Goal: Obtain resource: Obtain resource

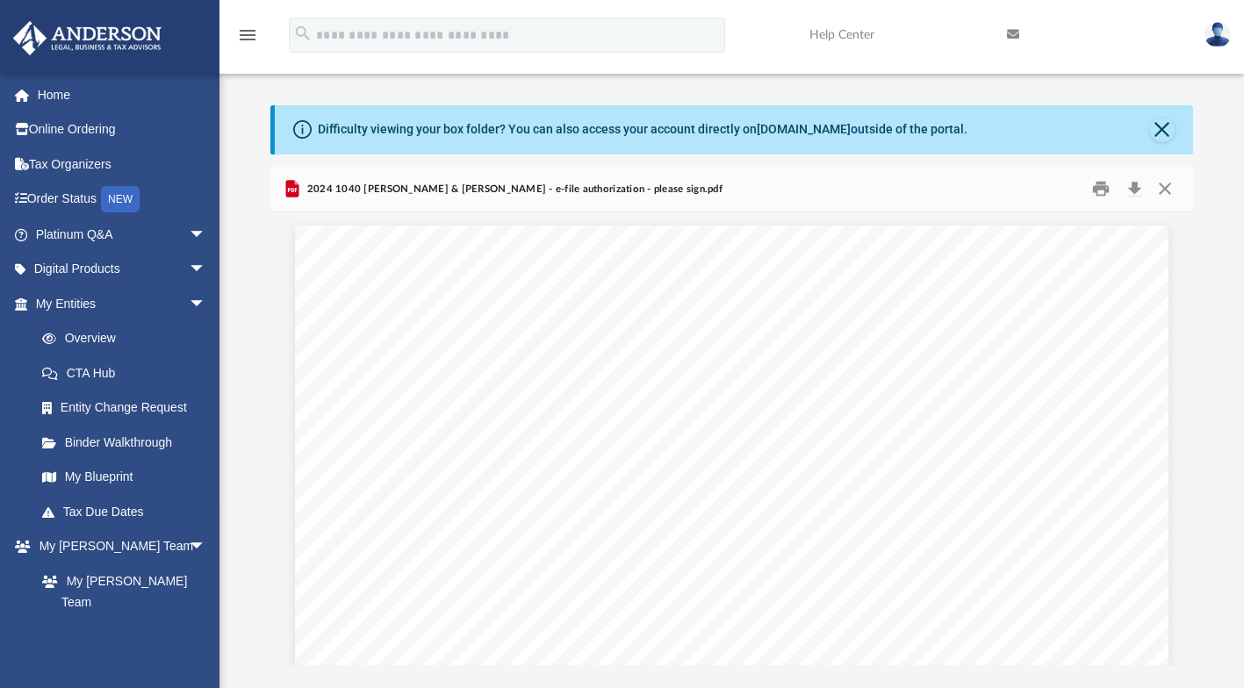
scroll to position [385, 908]
click at [1169, 188] on button "Close" at bounding box center [1165, 189] width 32 height 27
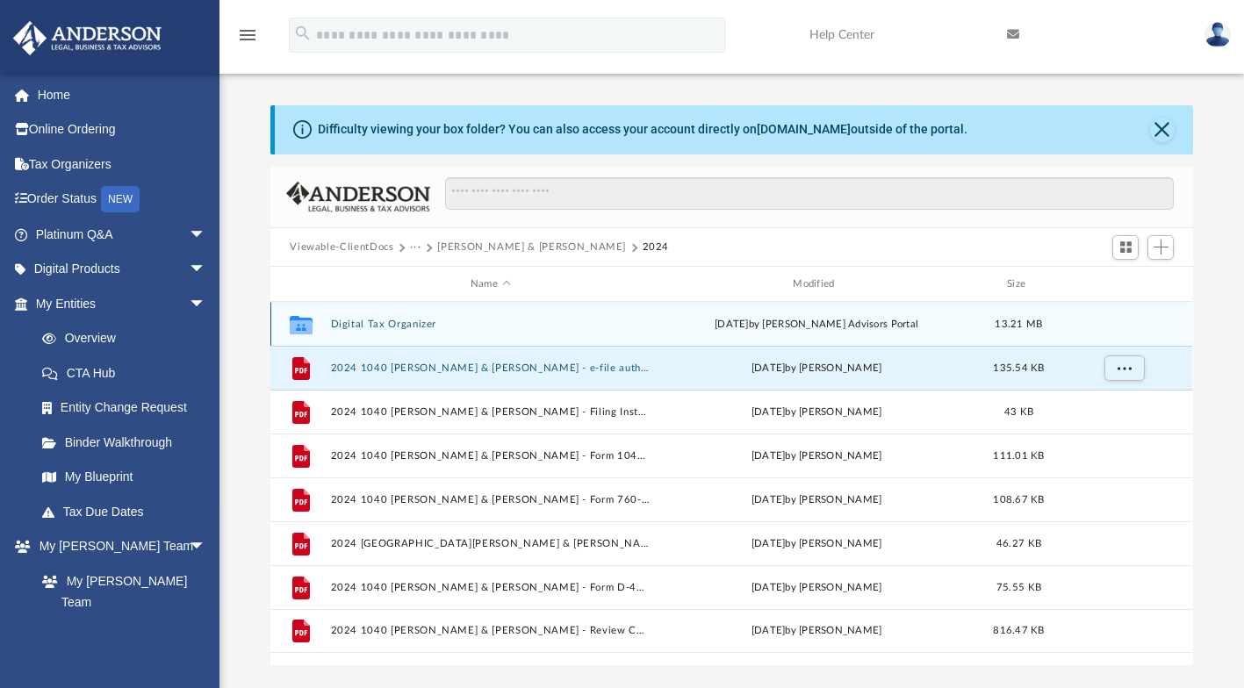
click at [863, 319] on div "Mon Apr 21 2025 by Anderson Advisors Portal" at bounding box center [816, 325] width 319 height 16
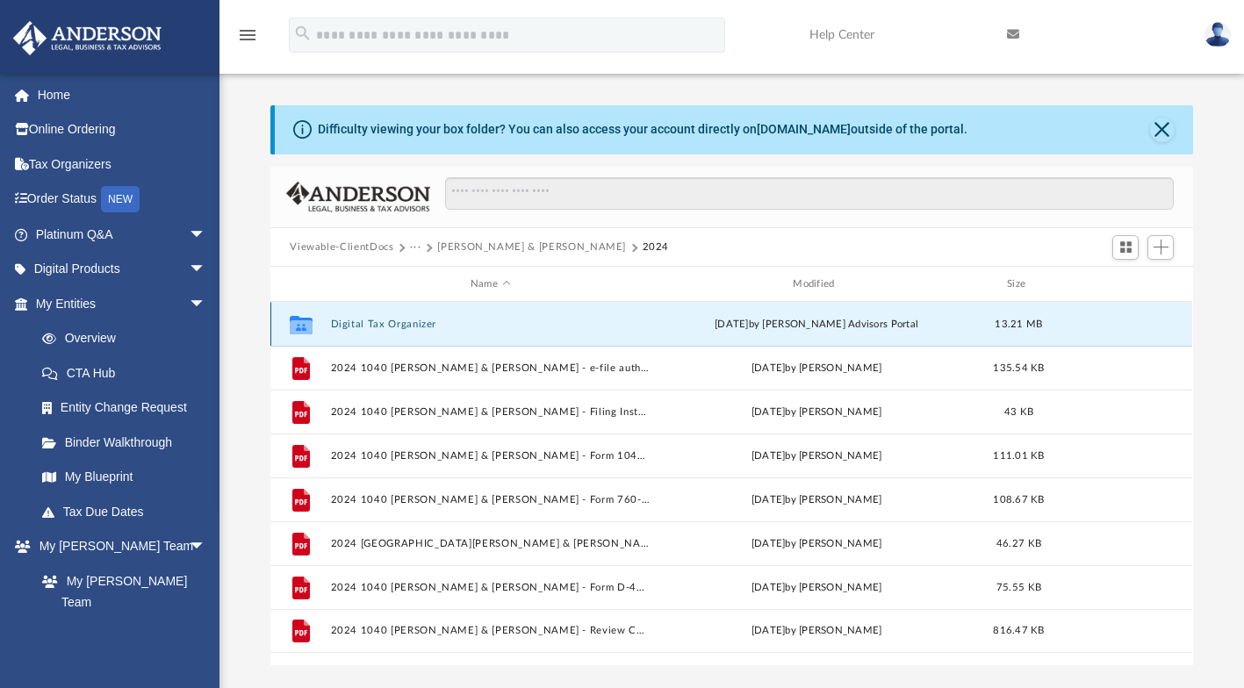
click at [899, 322] on div "Mon Apr 21 2025 by Anderson Advisors Portal" at bounding box center [816, 325] width 319 height 16
click at [902, 320] on div "Mon Apr 21 2025 by Anderson Advisors Portal" at bounding box center [816, 325] width 319 height 16
click at [852, 320] on div "Mon Apr 21 2025 by Anderson Advisors Portal" at bounding box center [816, 325] width 319 height 16
click at [866, 322] on div "Mon Apr 21 2025 by Anderson Advisors Portal" at bounding box center [816, 325] width 319 height 16
click at [613, 320] on button "Digital Tax Organizer" at bounding box center [490, 324] width 319 height 11
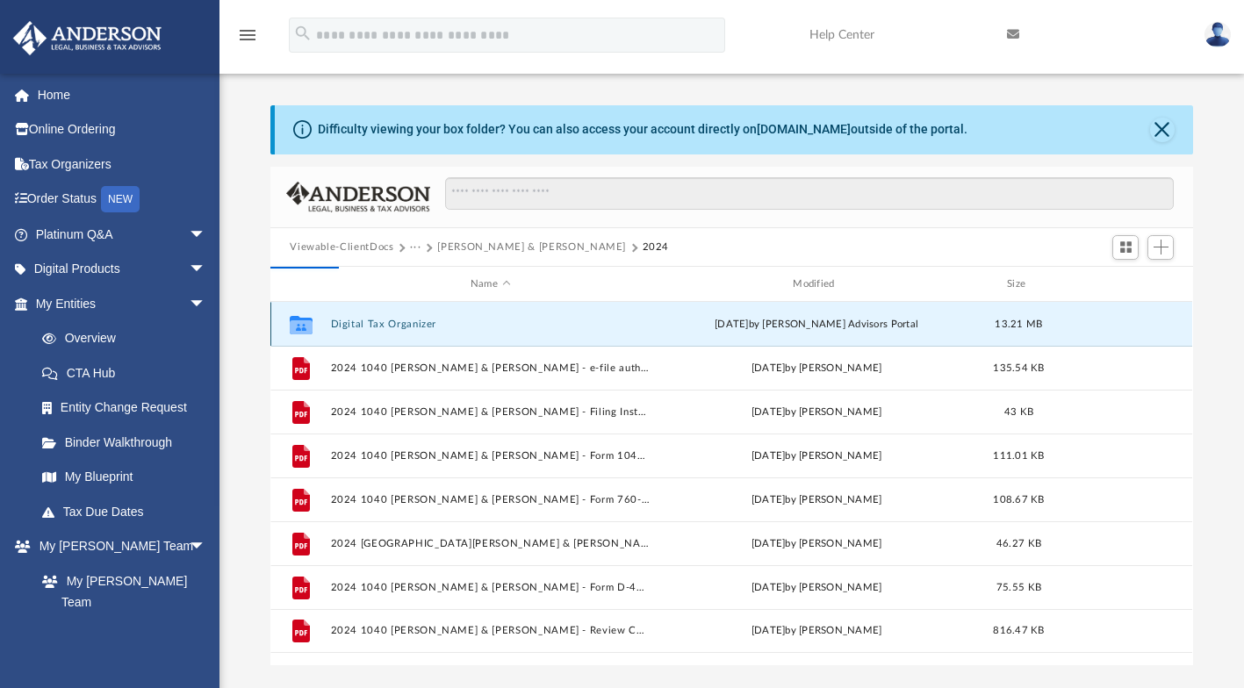
click at [1068, 317] on div "Collaborated Folder Digital Tax Organizer Mon Apr 21 2025 by Anderson Advisors …" at bounding box center [731, 324] width 922 height 44
click at [1078, 312] on div "Collaborated Folder Digital Tax Organizer Mon Apr 21 2025 by Anderson Advisors …" at bounding box center [731, 324] width 922 height 44
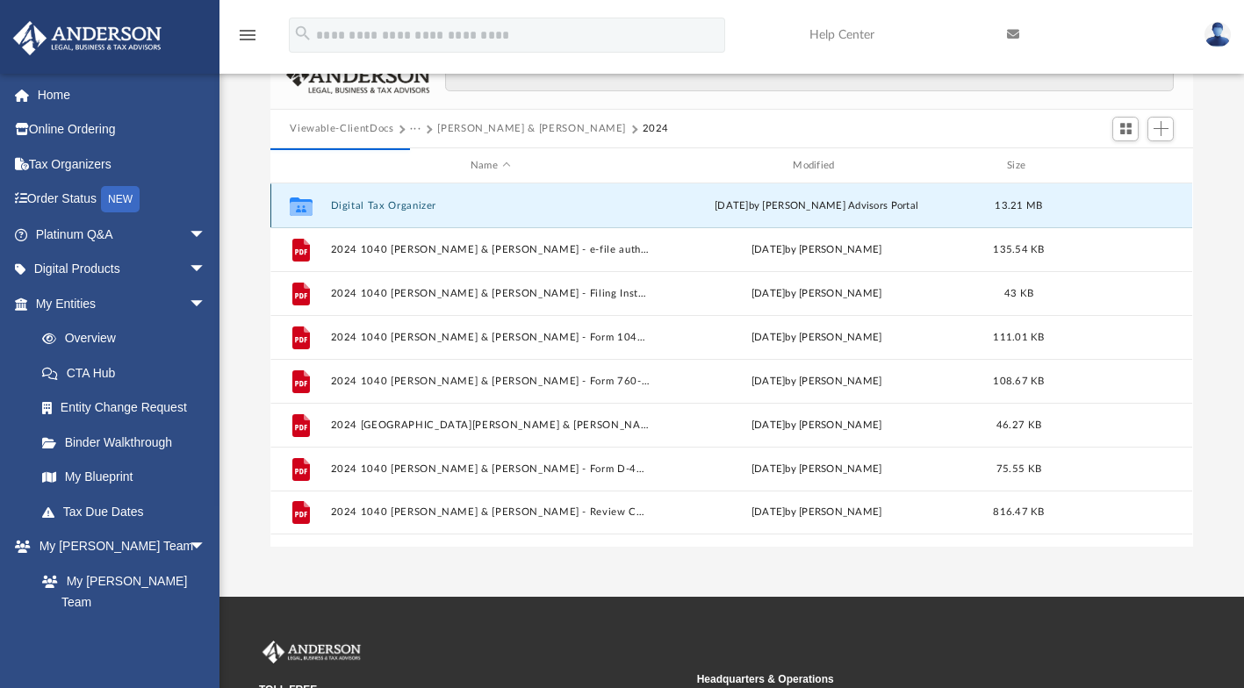
scroll to position [120, 0]
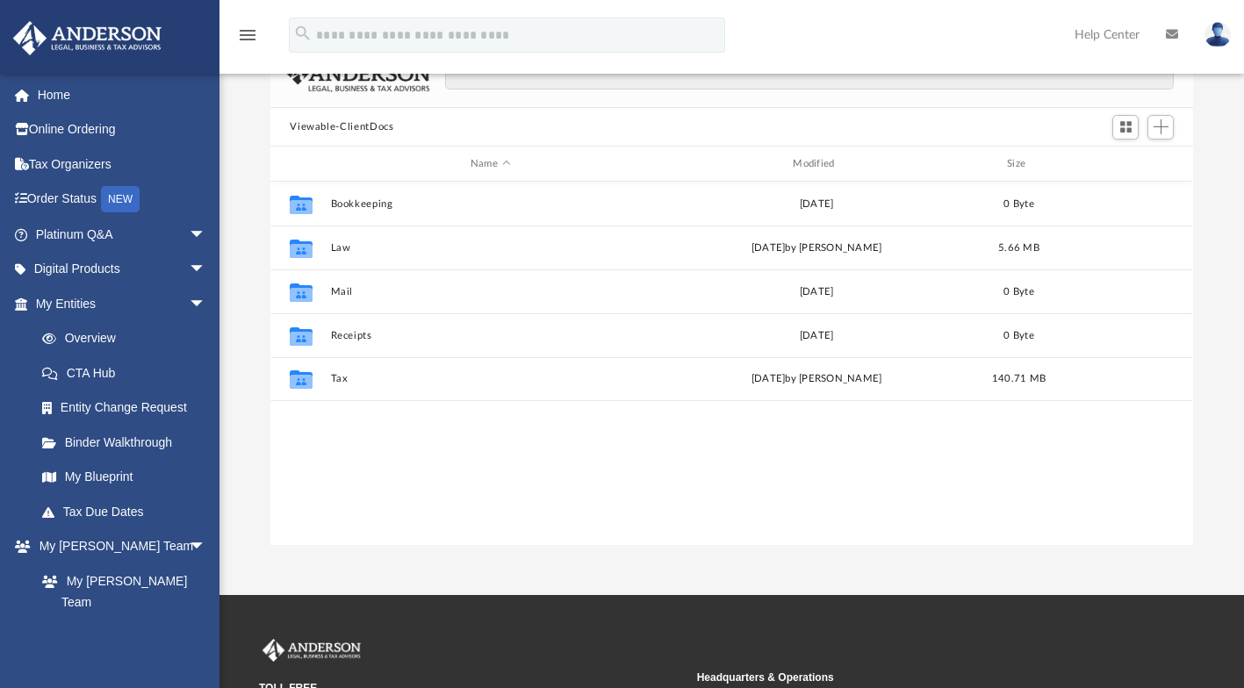
scroll to position [385, 908]
click at [640, 378] on button "Tax" at bounding box center [490, 379] width 319 height 11
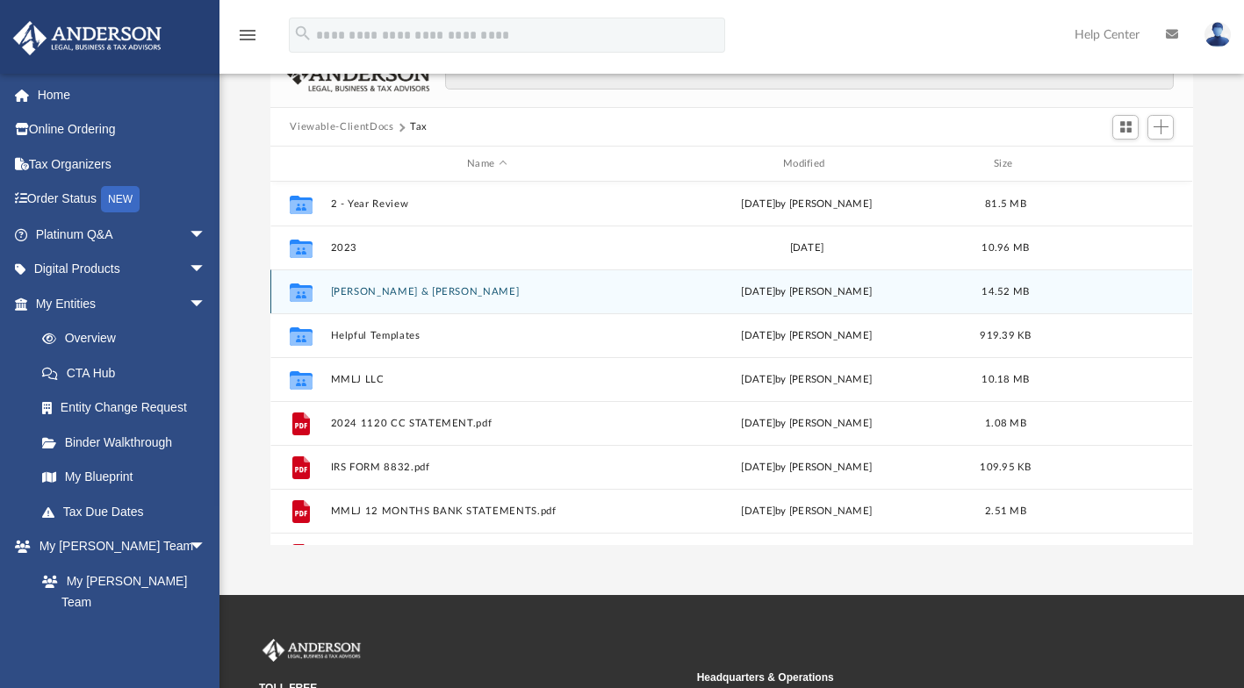
click at [861, 290] on div "[DATE] by [PERSON_NAME]" at bounding box center [806, 292] width 312 height 16
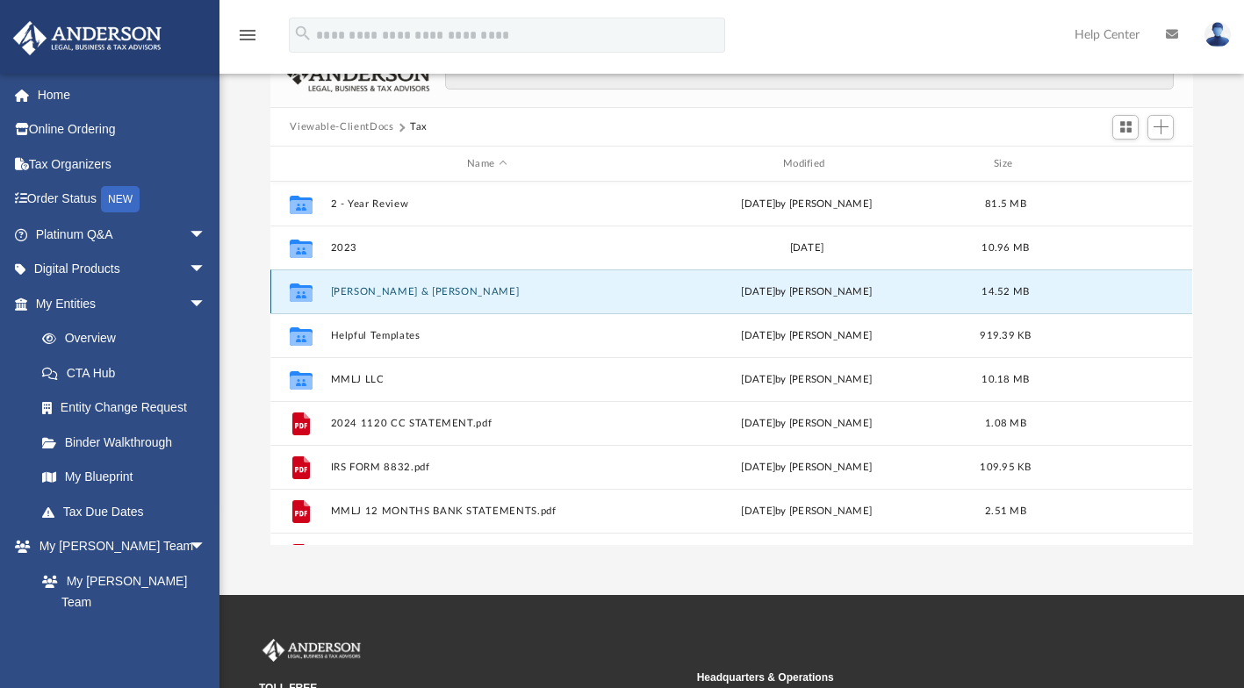
click at [894, 289] on div "[DATE] by [PERSON_NAME]" at bounding box center [806, 292] width 312 height 16
click at [896, 290] on div "[DATE] by [PERSON_NAME]" at bounding box center [806, 292] width 312 height 16
click at [562, 286] on button "[PERSON_NAME] & [PERSON_NAME]" at bounding box center [487, 291] width 312 height 11
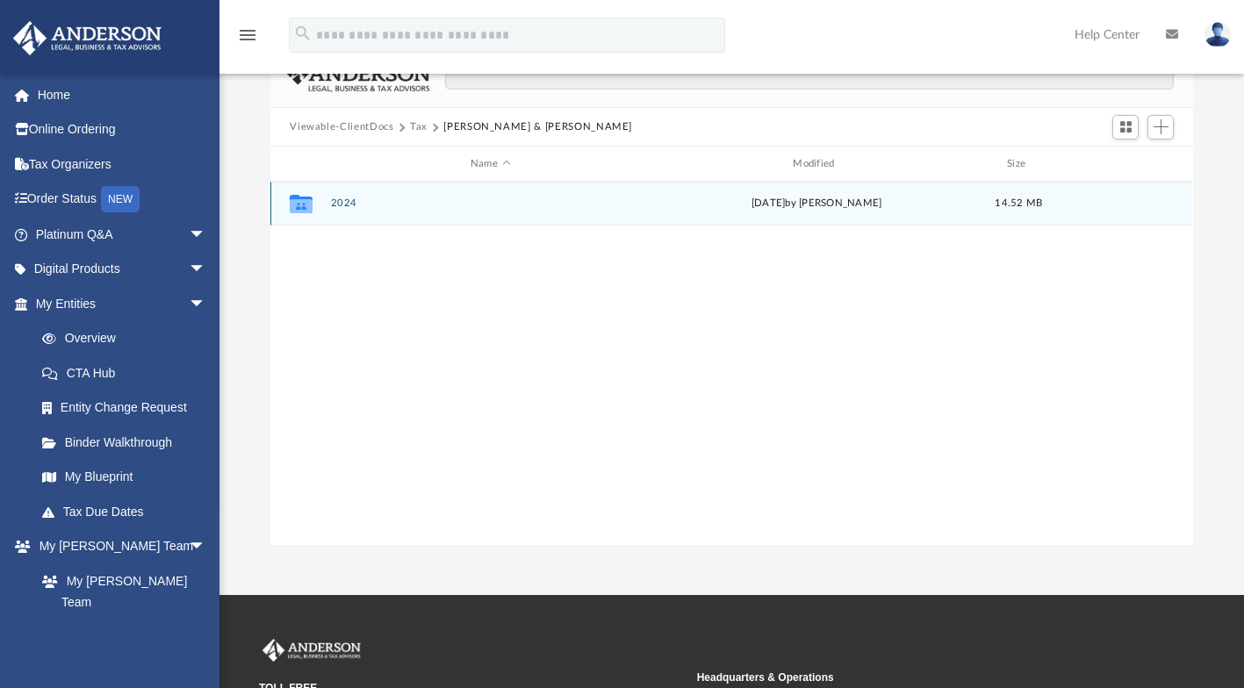
click at [670, 196] on div "[DATE] by [PERSON_NAME]" at bounding box center [816, 204] width 319 height 16
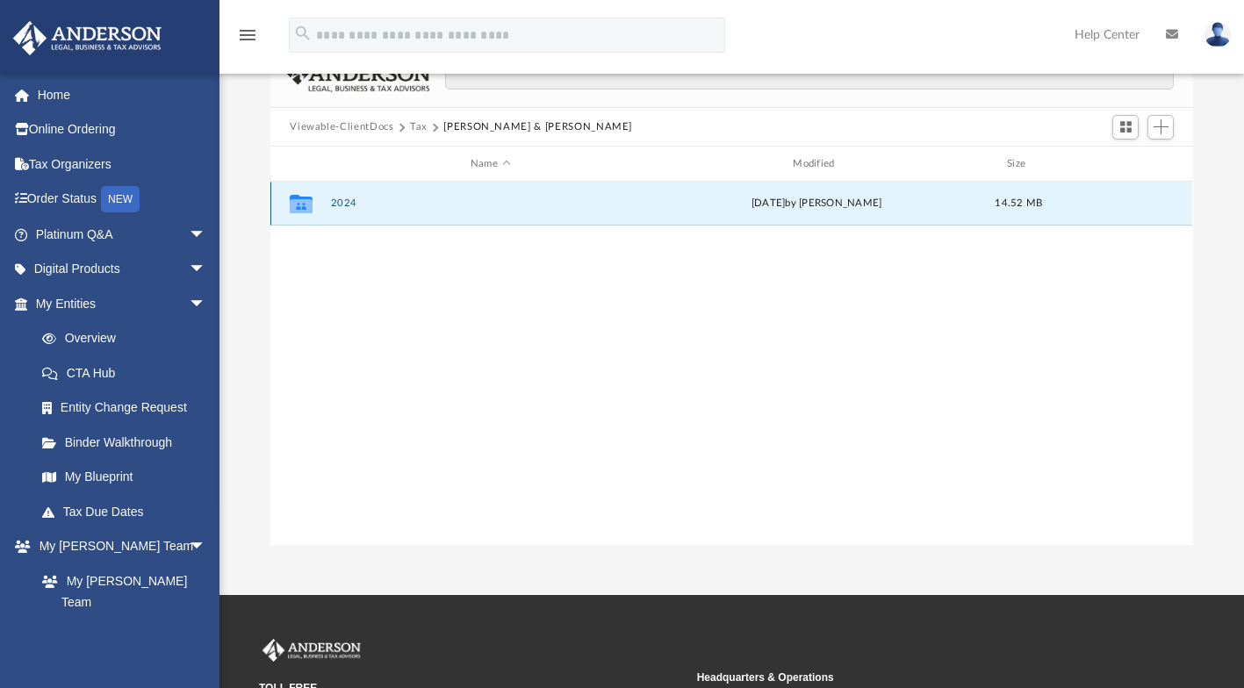
click at [822, 202] on div "[DATE] by [PERSON_NAME]" at bounding box center [816, 204] width 319 height 16
click at [849, 201] on div "[DATE] by [PERSON_NAME]" at bounding box center [816, 204] width 319 height 16
click at [852, 202] on div "[DATE] by [PERSON_NAME]" at bounding box center [816, 204] width 319 height 16
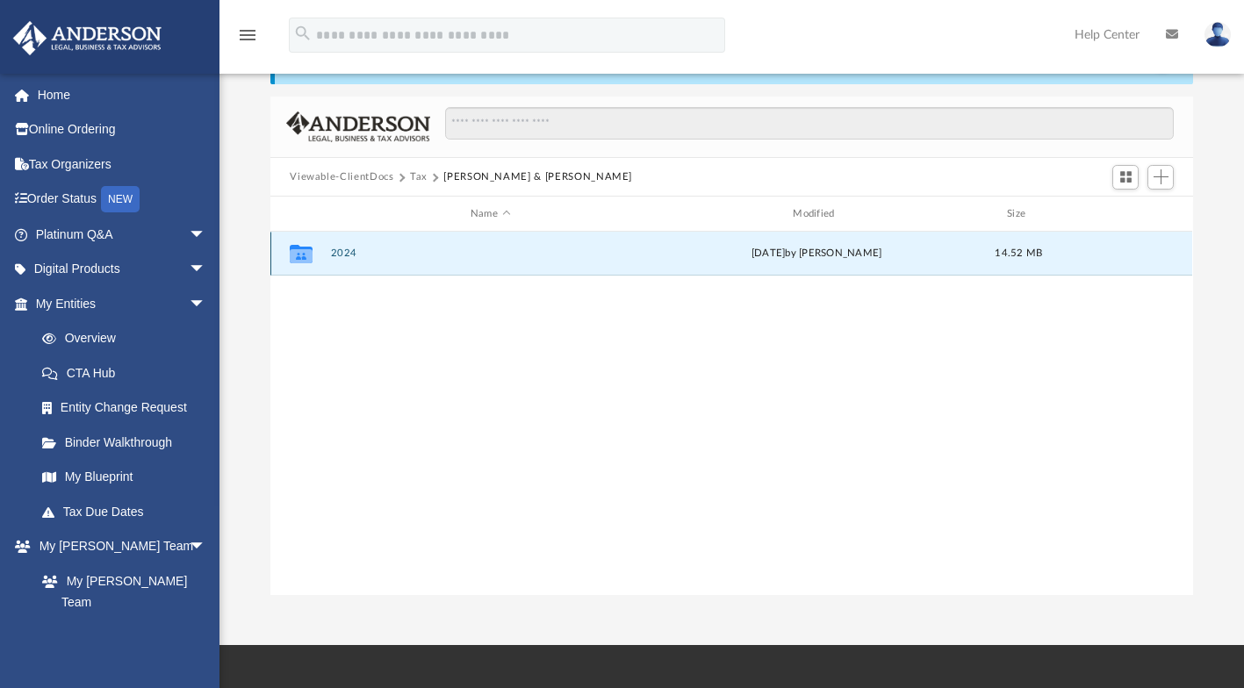
scroll to position [72, 0]
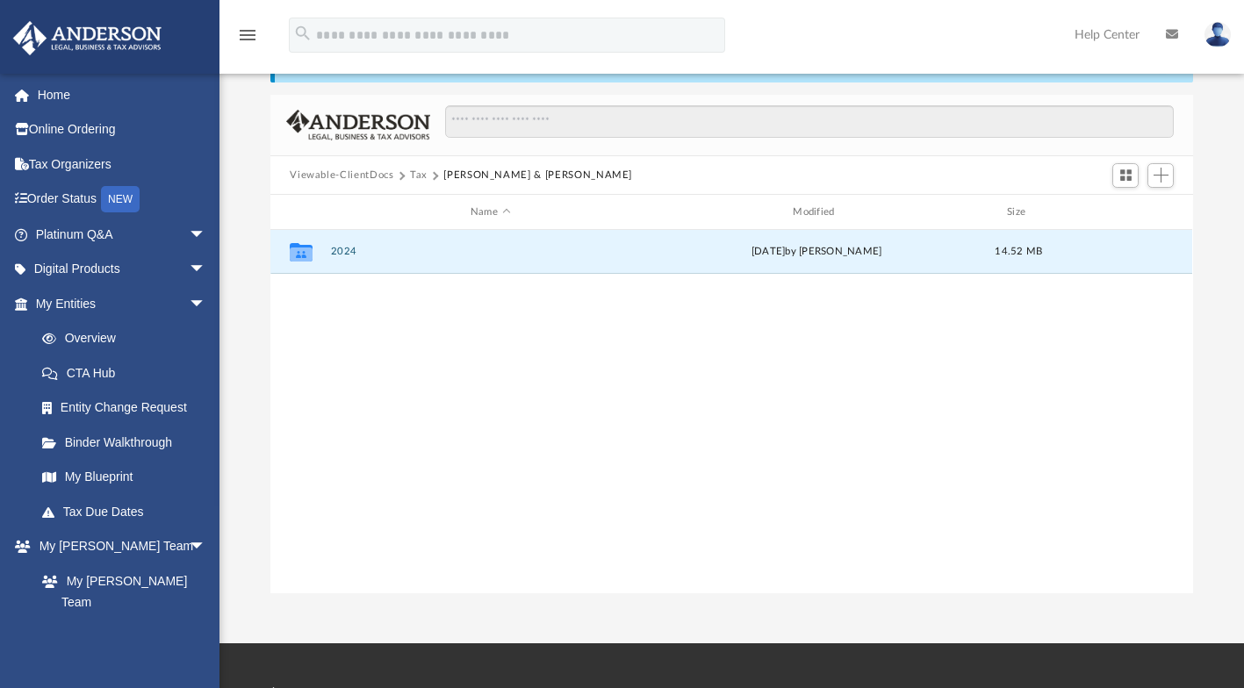
click at [608, 251] on button "2024" at bounding box center [490, 252] width 319 height 11
click at [551, 251] on button "2024" at bounding box center [490, 252] width 319 height 11
click at [567, 253] on button "2024" at bounding box center [490, 252] width 319 height 11
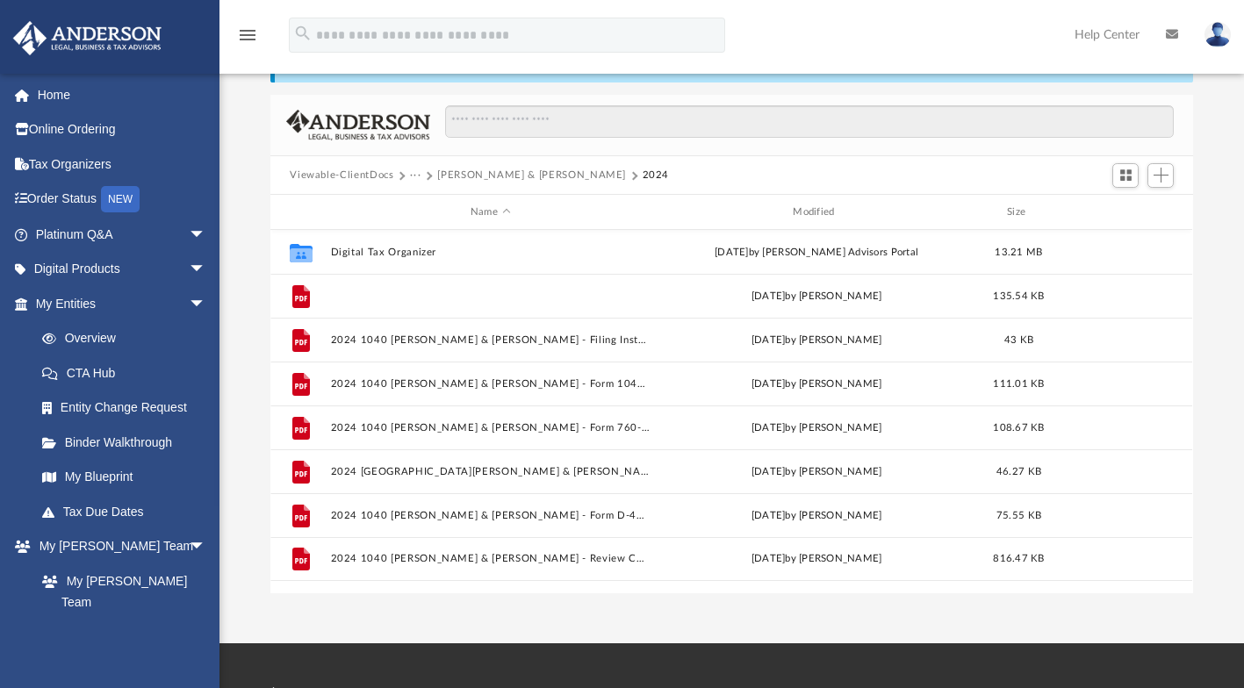
click at [588, 292] on button "2024 1040 [PERSON_NAME] & [PERSON_NAME] - e-file authorization - please sign.pdf" at bounding box center [490, 296] width 319 height 11
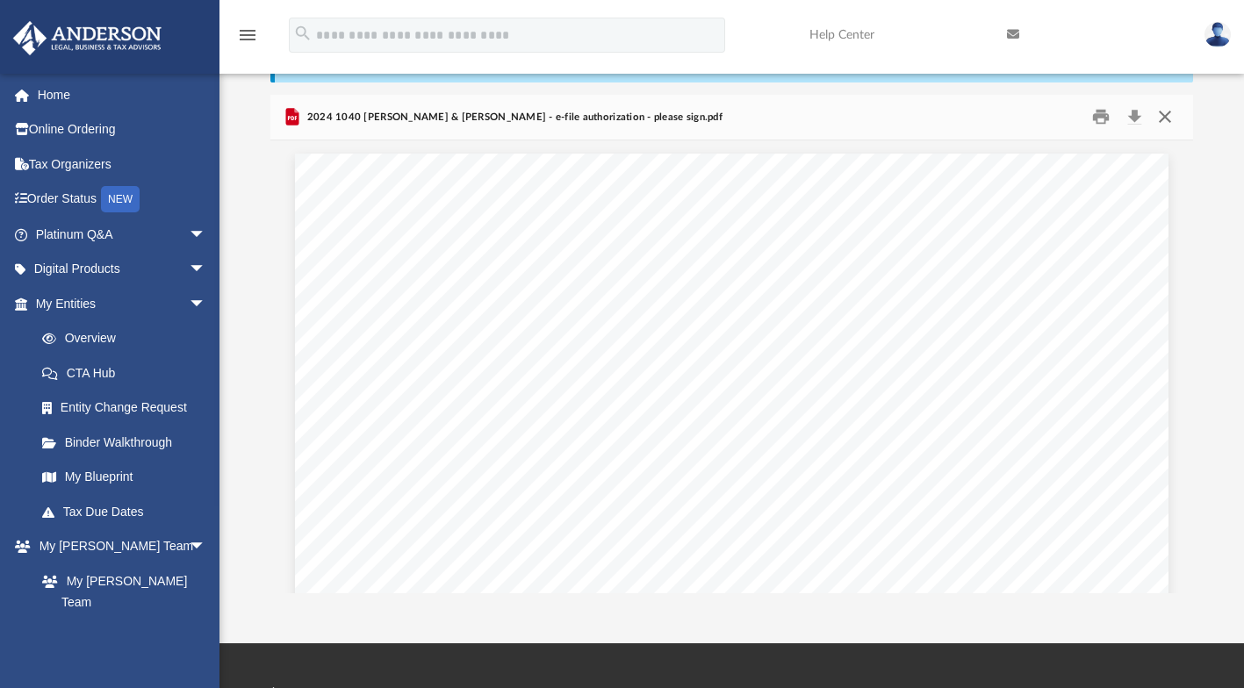
click at [1172, 124] on button "Close" at bounding box center [1165, 117] width 32 height 27
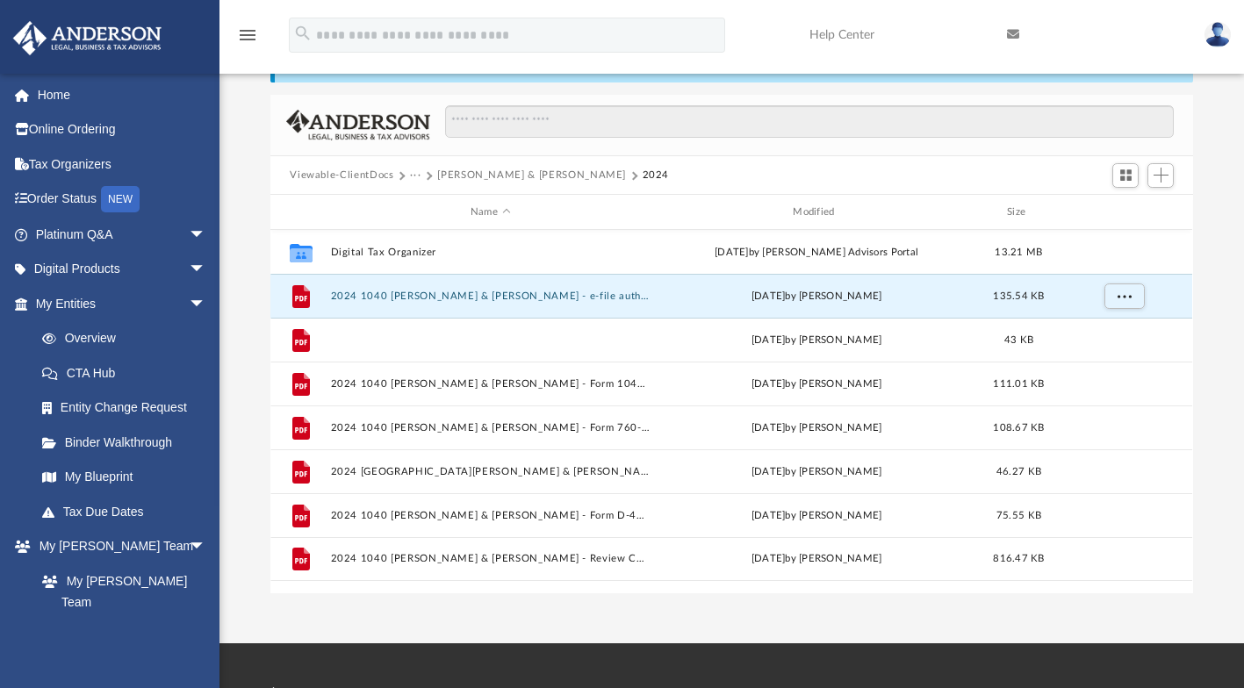
click at [558, 339] on button "2024 1040 [PERSON_NAME] & [PERSON_NAME] - Filing Instructions.pdf" at bounding box center [490, 339] width 319 height 11
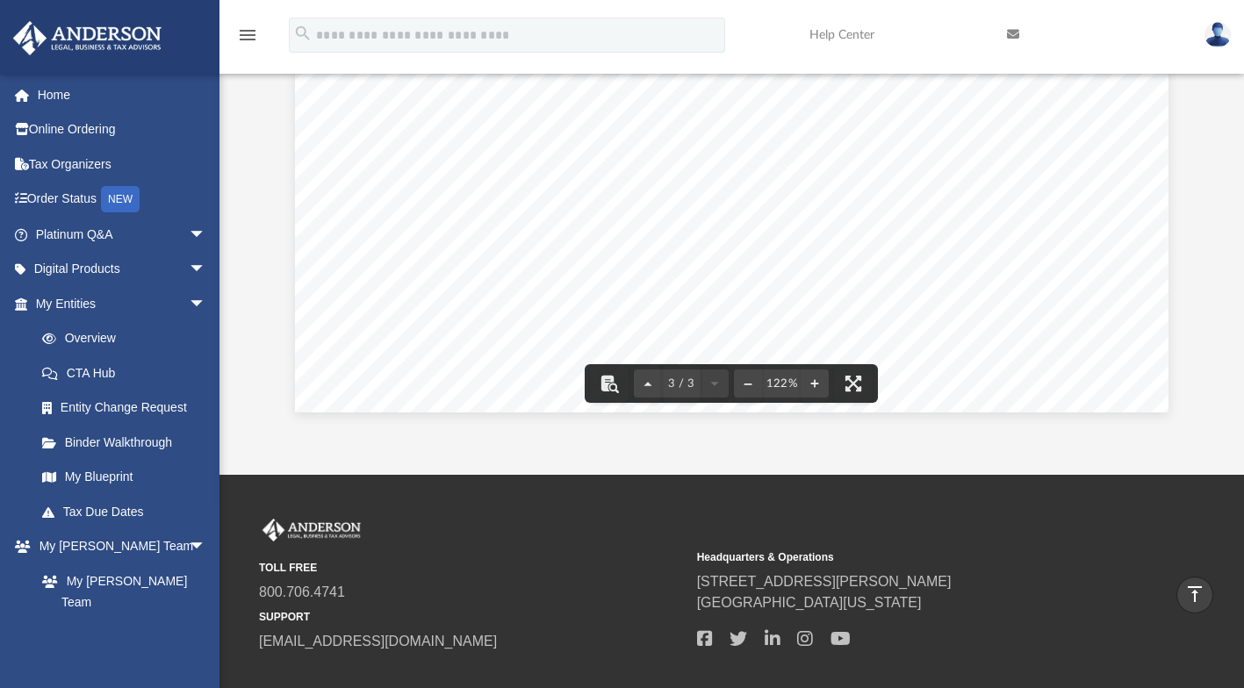
scroll to position [0, 0]
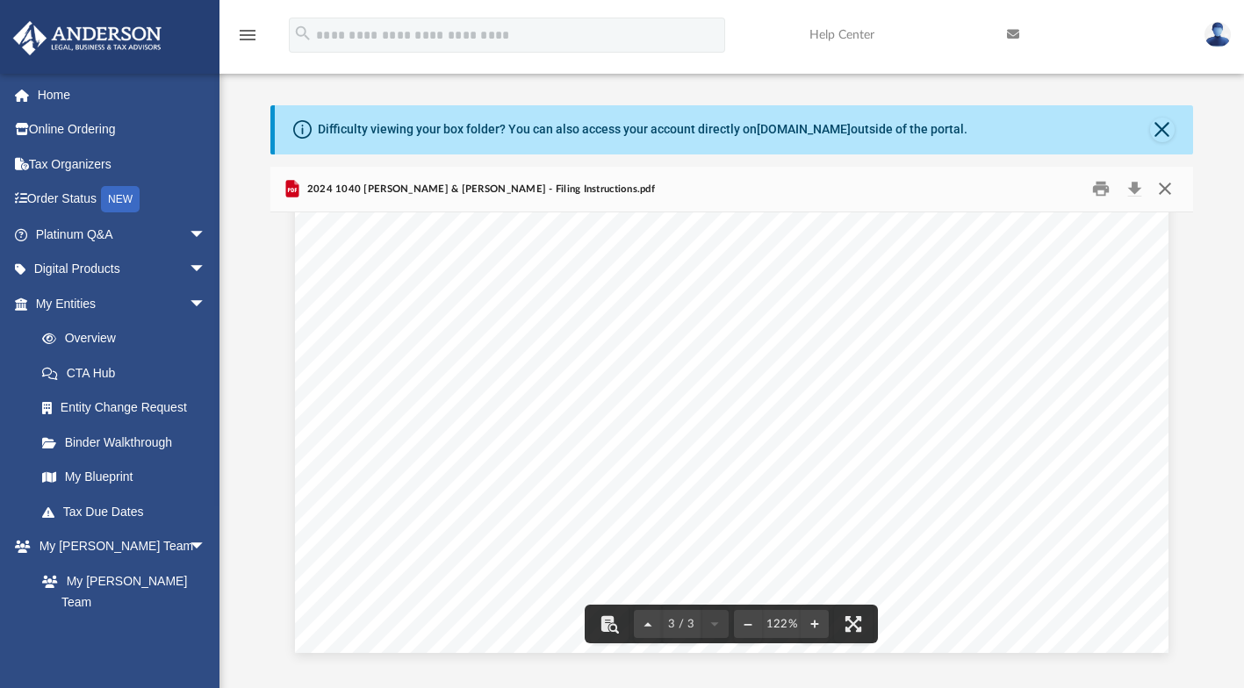
click at [1169, 198] on button "Close" at bounding box center [1165, 189] width 32 height 27
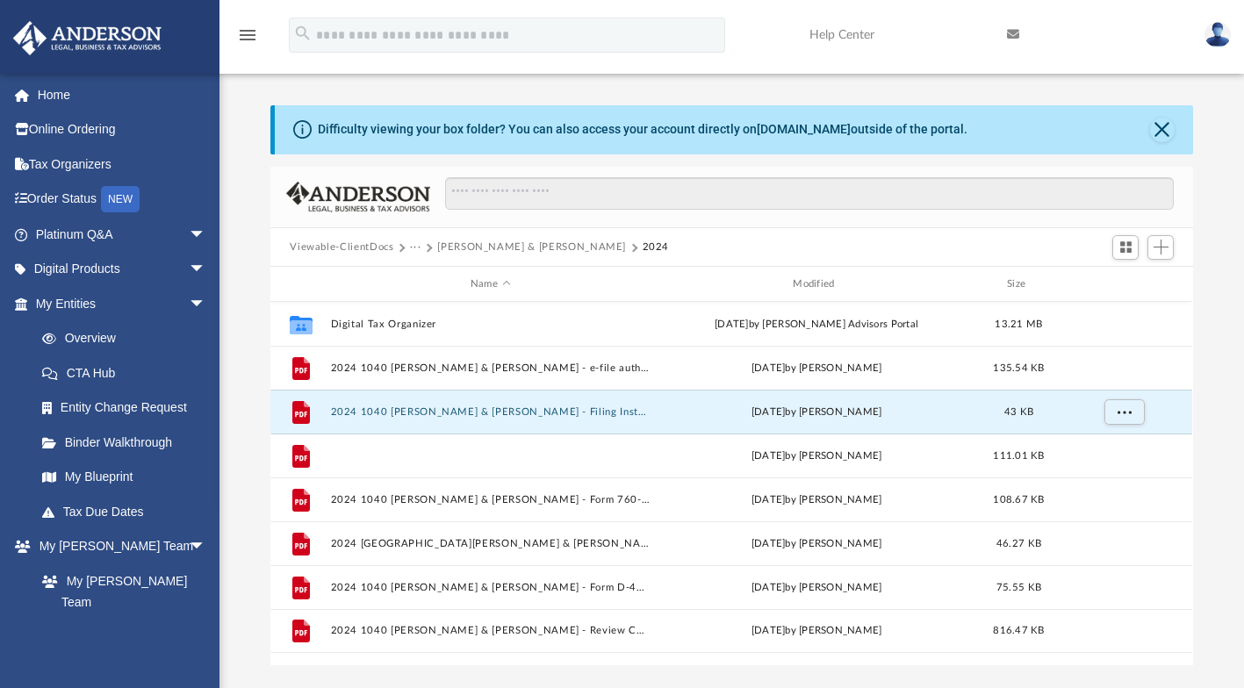
click at [647, 454] on button "2024 1040 [PERSON_NAME] & [PERSON_NAME] - Form 1040-ES Estimated Tax Voucher.pdf" at bounding box center [490, 455] width 319 height 11
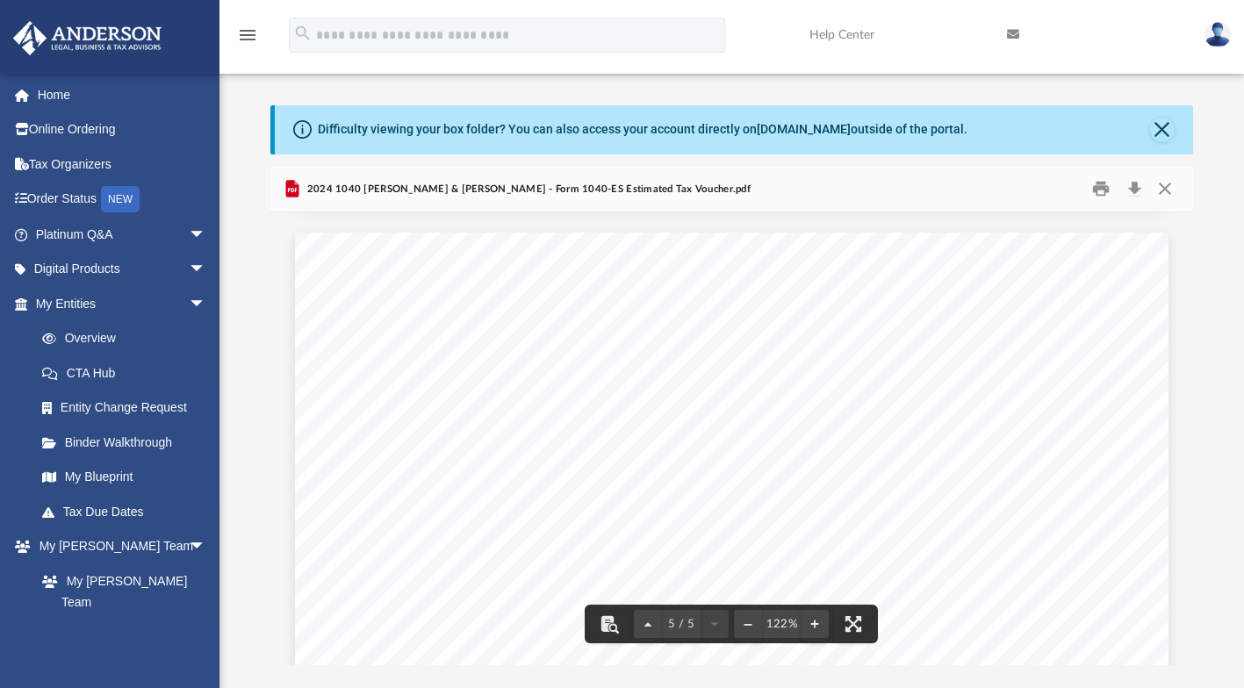
scroll to position [4620, 0]
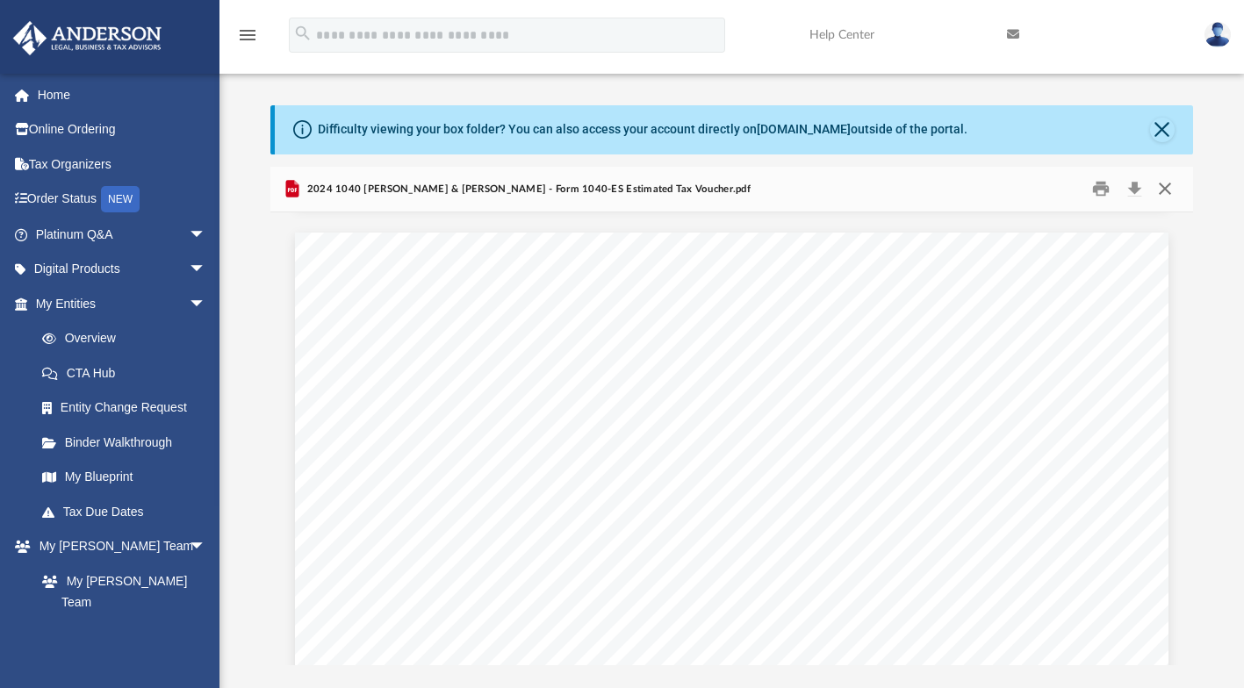
click at [1173, 188] on button "Close" at bounding box center [1165, 189] width 32 height 27
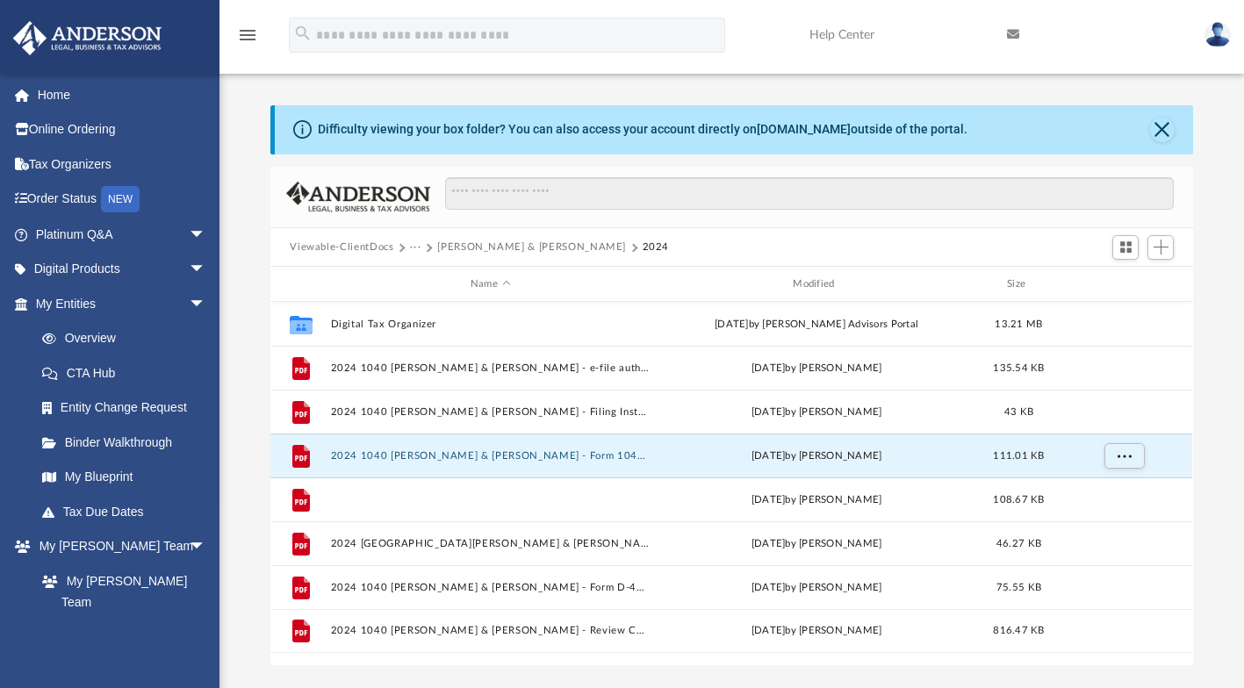
click at [623, 496] on button "2024 1040 [PERSON_NAME] & [PERSON_NAME] - Form 760-ES Estimated Tax Voucher.pdf" at bounding box center [490, 499] width 319 height 11
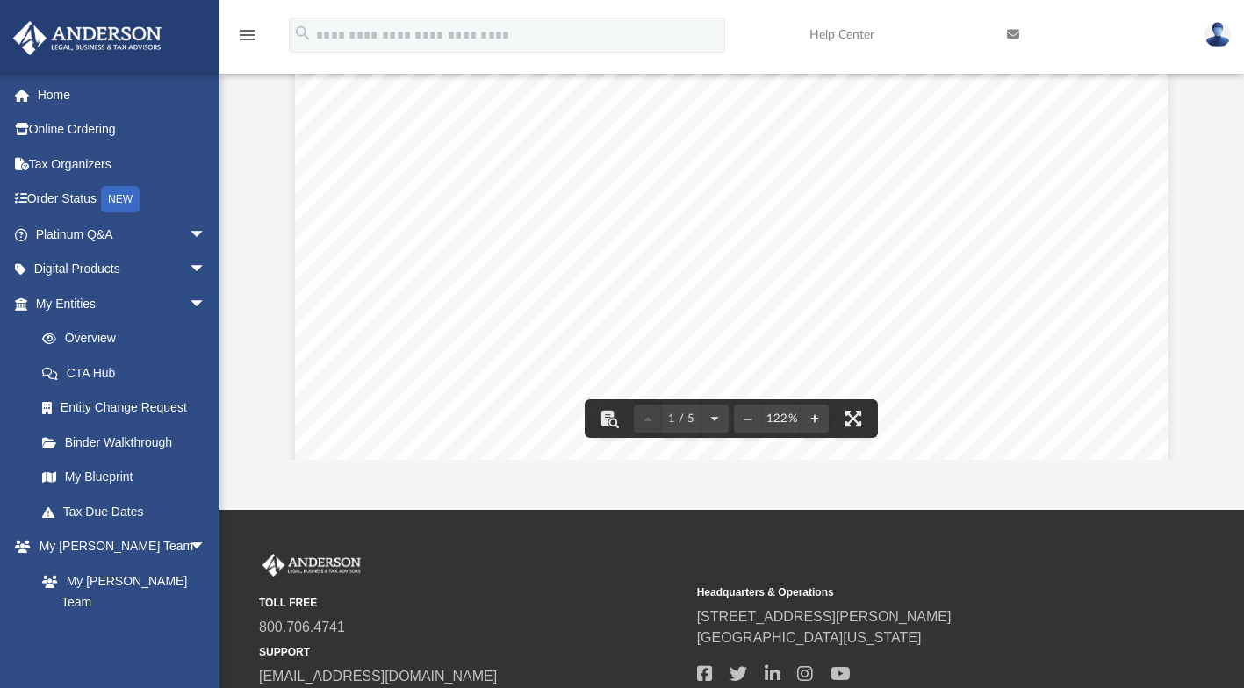
scroll to position [0, 0]
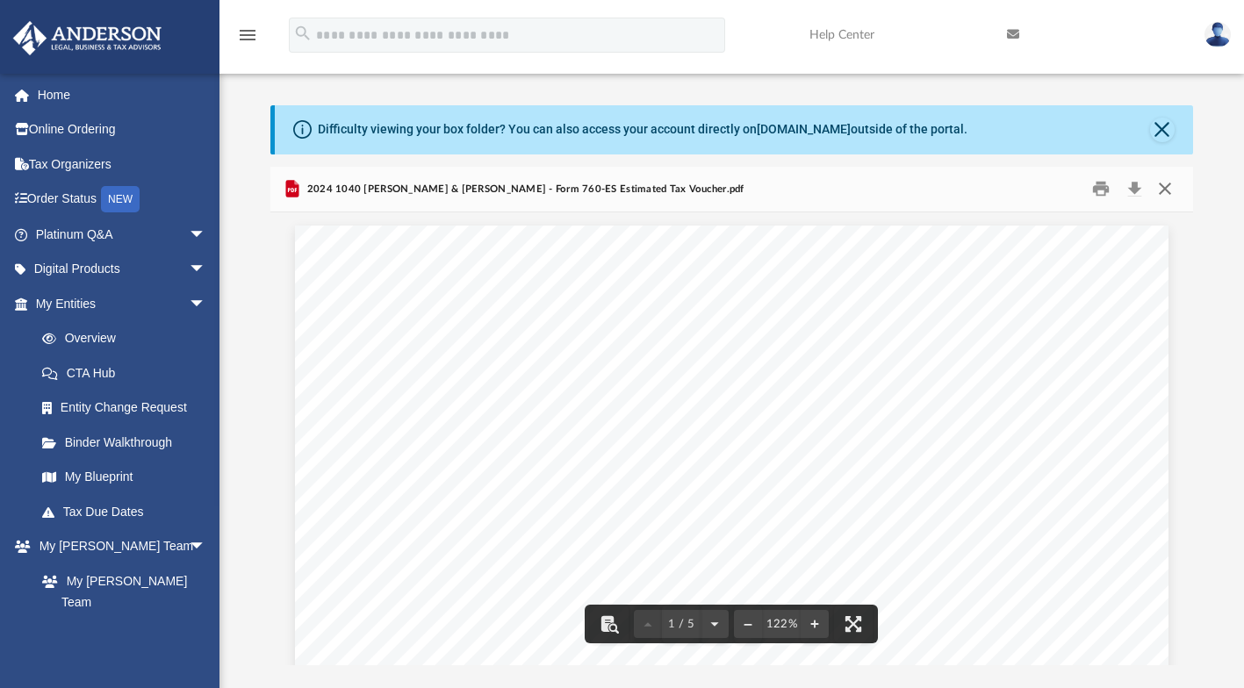
click at [1167, 193] on button "Close" at bounding box center [1165, 189] width 32 height 27
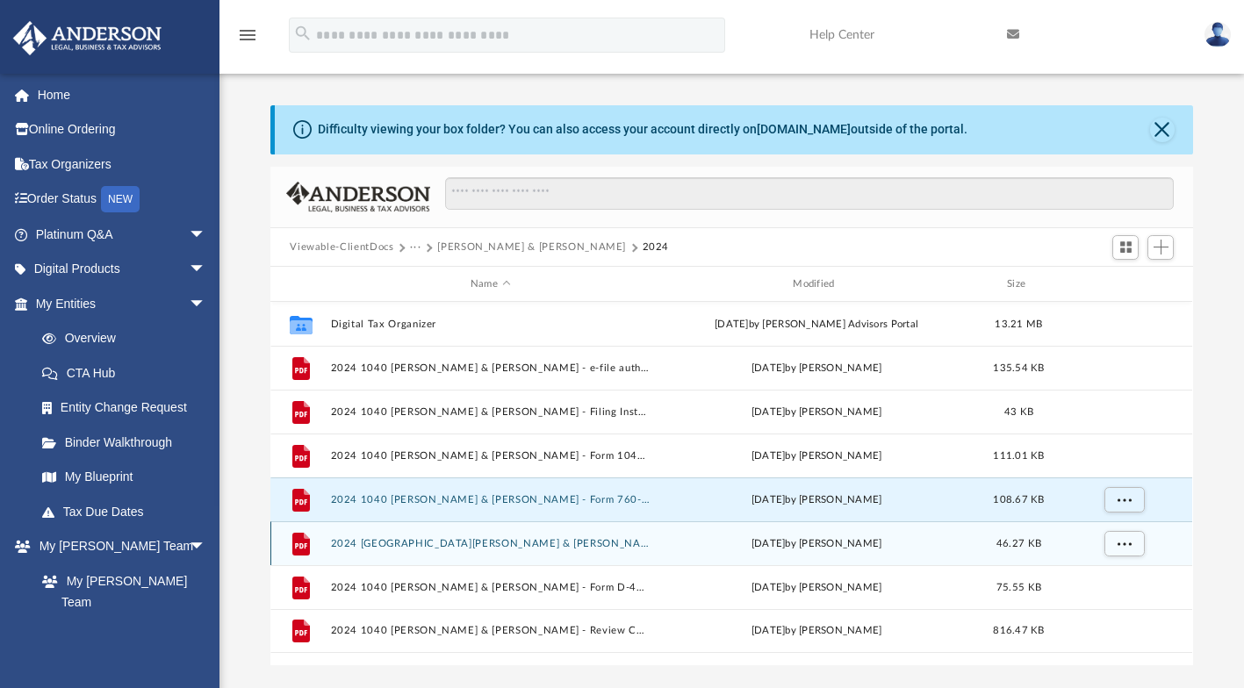
click at [677, 536] on div "[DATE] by [PERSON_NAME]" at bounding box center [816, 544] width 319 height 16
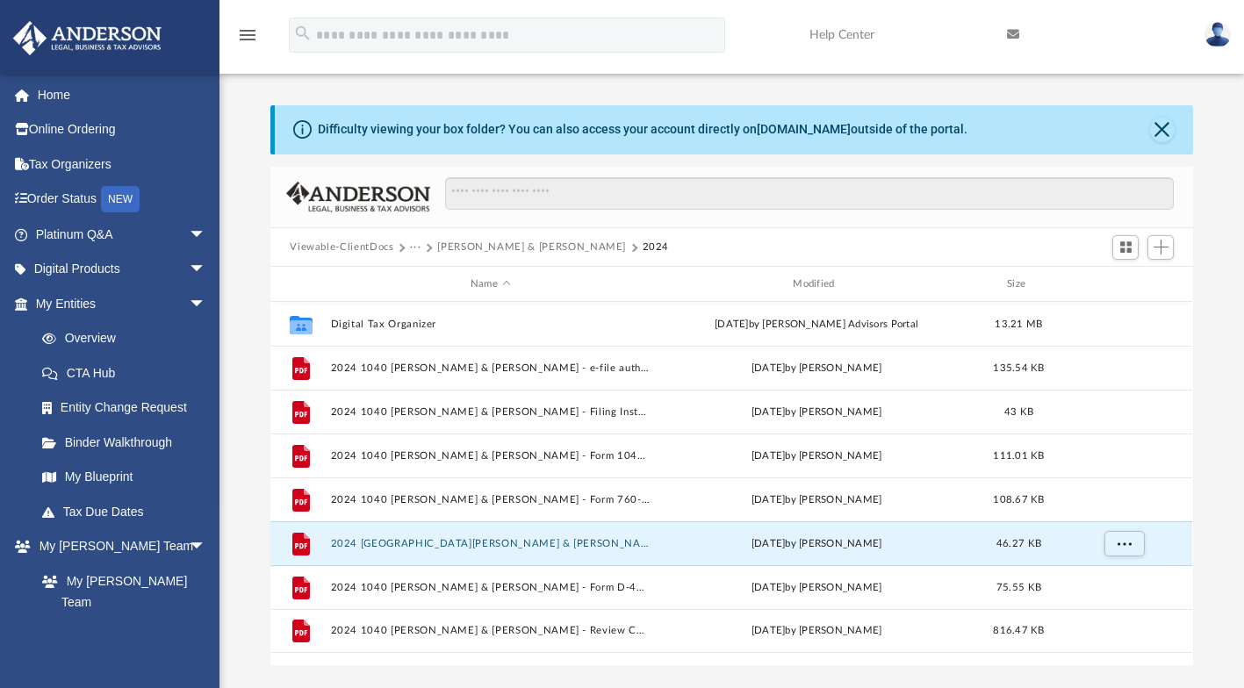
click at [636, 542] on button "2024 [GEOGRAPHIC_DATA][PERSON_NAME] & [PERSON_NAME] - Form 760-PMT Payment Vouc…" at bounding box center [490, 543] width 319 height 11
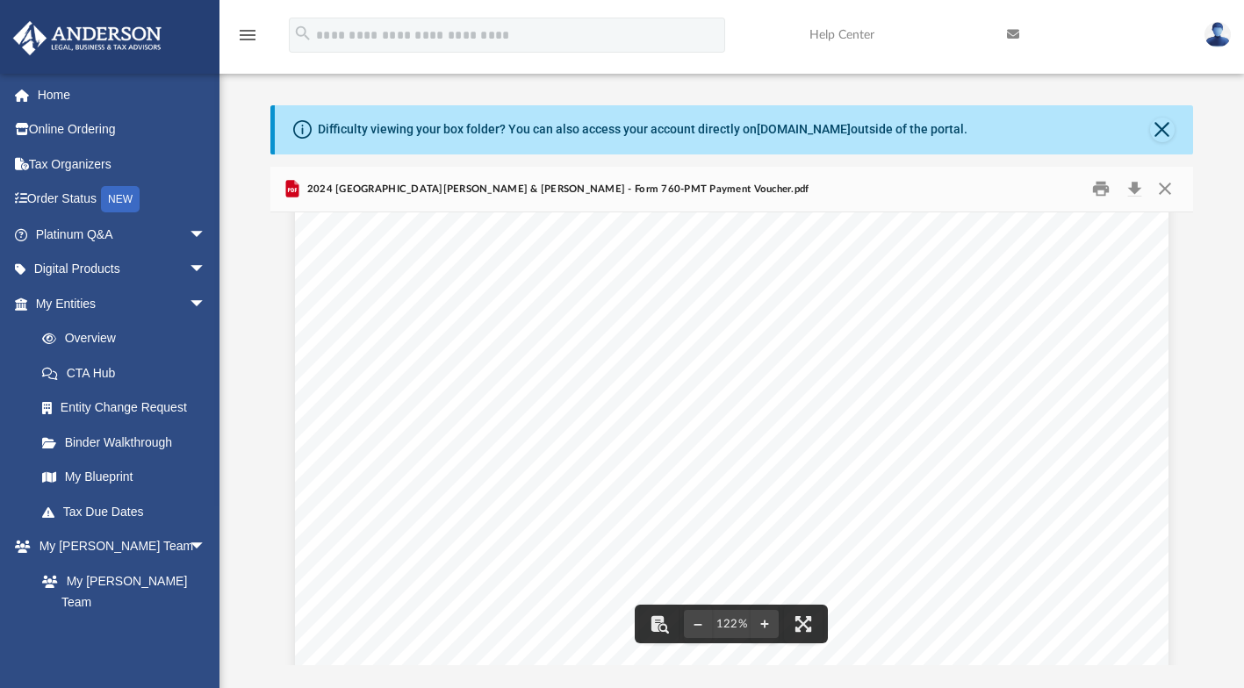
scroll to position [703, 0]
click at [1167, 191] on button "Close" at bounding box center [1165, 189] width 32 height 27
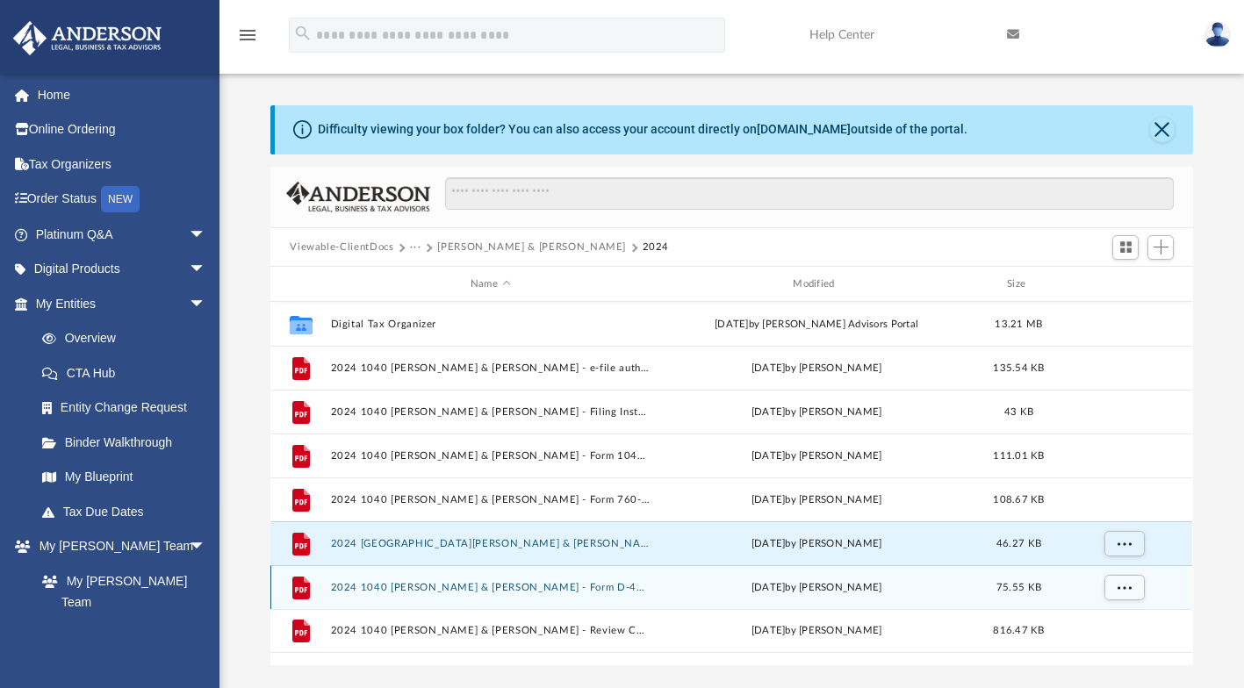
click at [664, 580] on div "[DATE] by [PERSON_NAME]" at bounding box center [816, 588] width 319 height 16
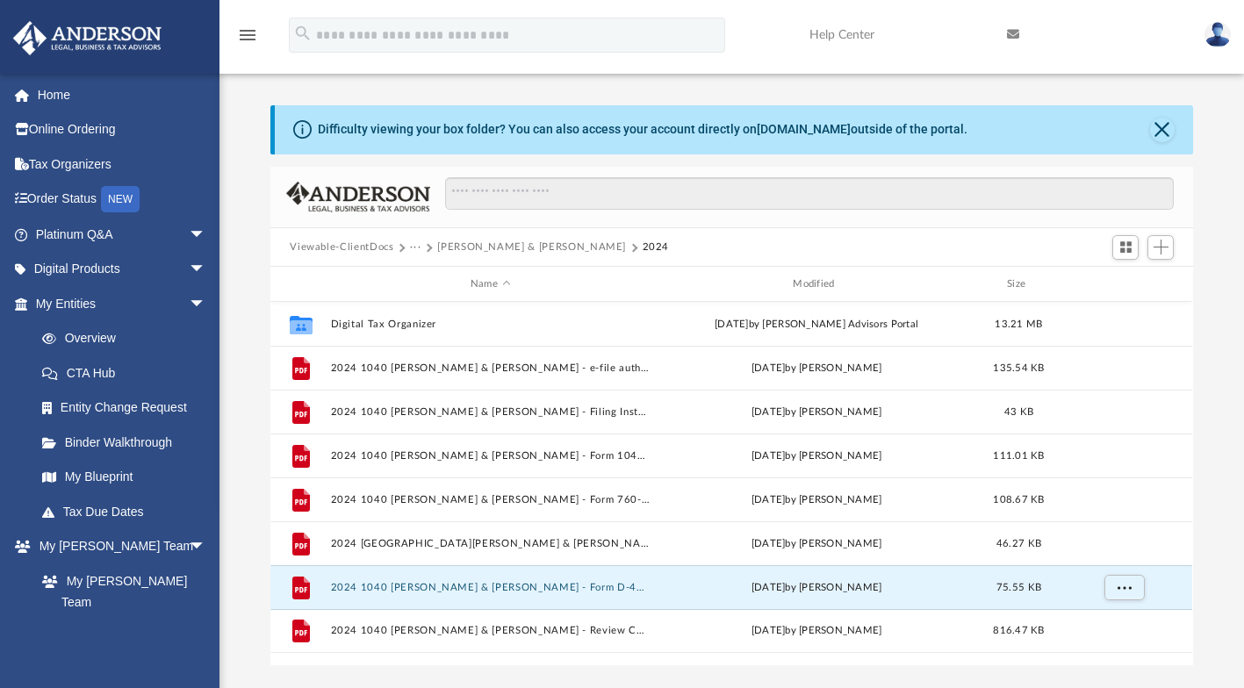
click at [637, 585] on button "2024 1040 [PERSON_NAME] & [PERSON_NAME] - Form D-400V Payment Voucher.pdf" at bounding box center [490, 587] width 319 height 11
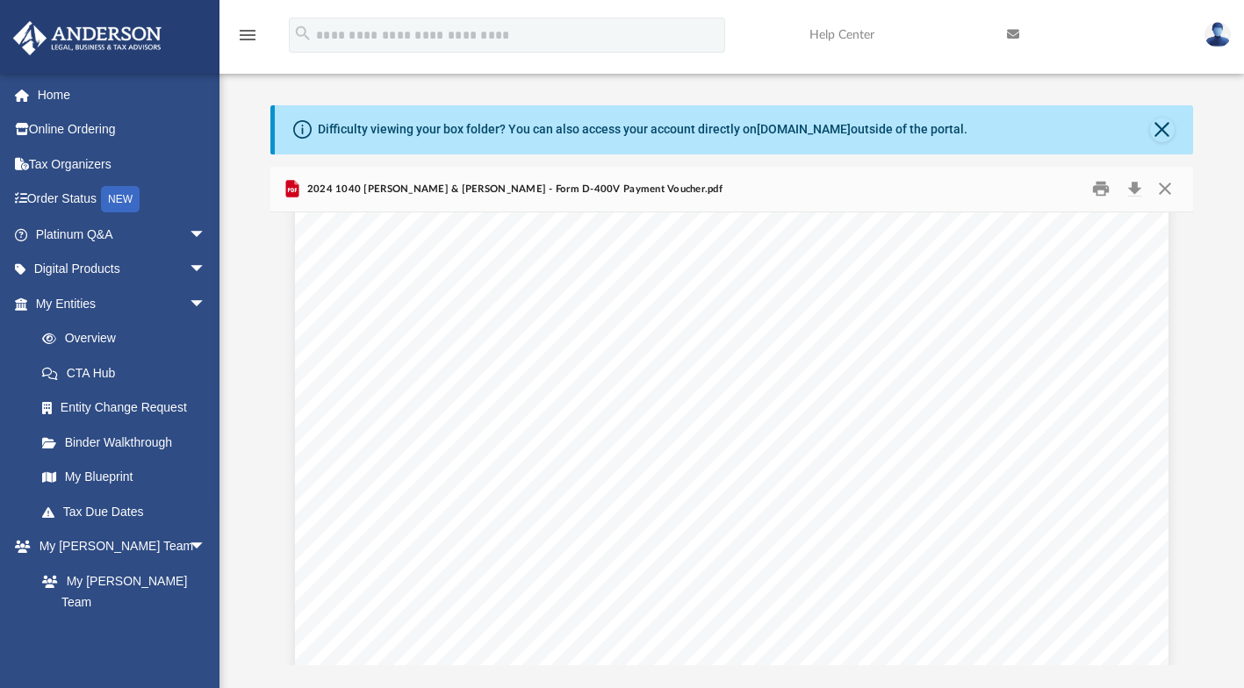
scroll to position [0, 0]
click at [1163, 190] on button "Close" at bounding box center [1165, 189] width 32 height 27
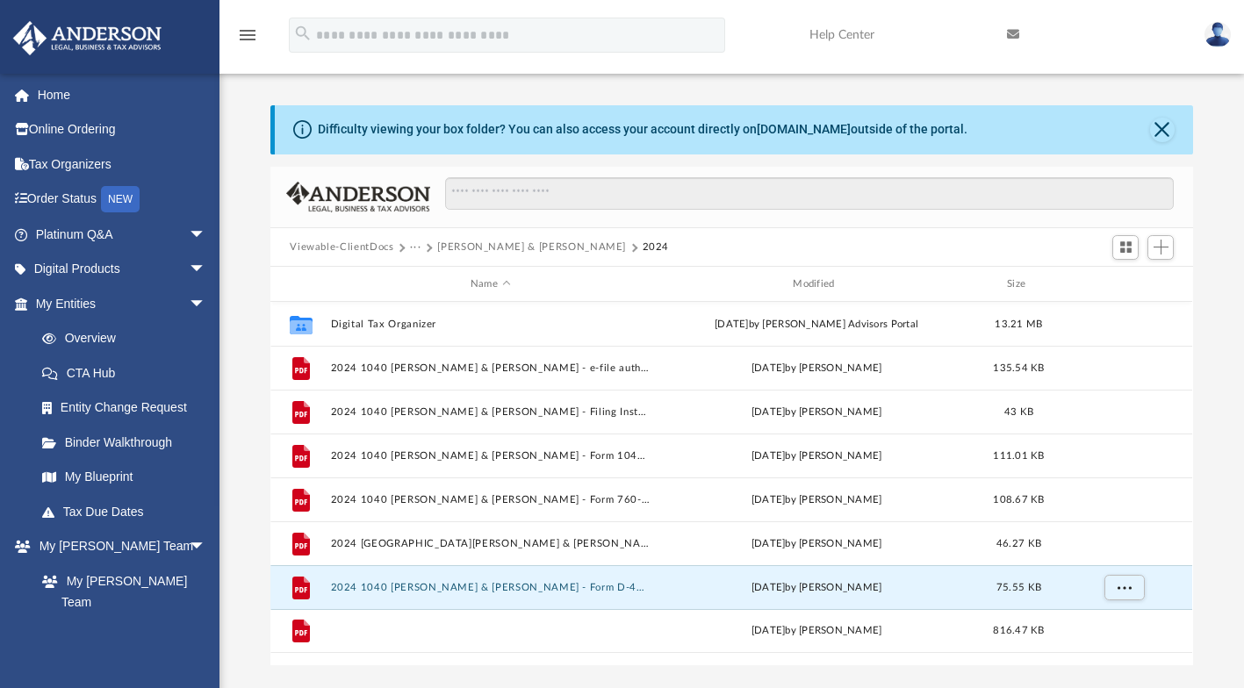
click at [600, 626] on button "2024 1040 [PERSON_NAME] & [PERSON_NAME] - Review Copy.pdf" at bounding box center [490, 631] width 319 height 11
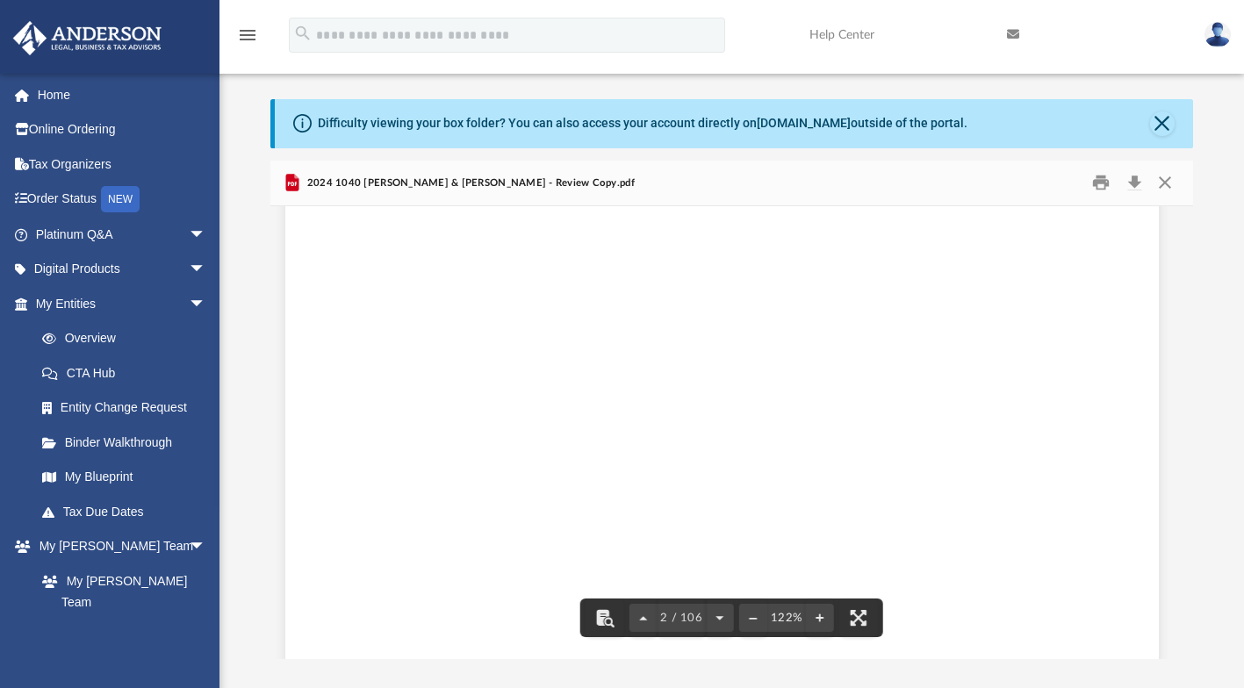
scroll to position [0, 10]
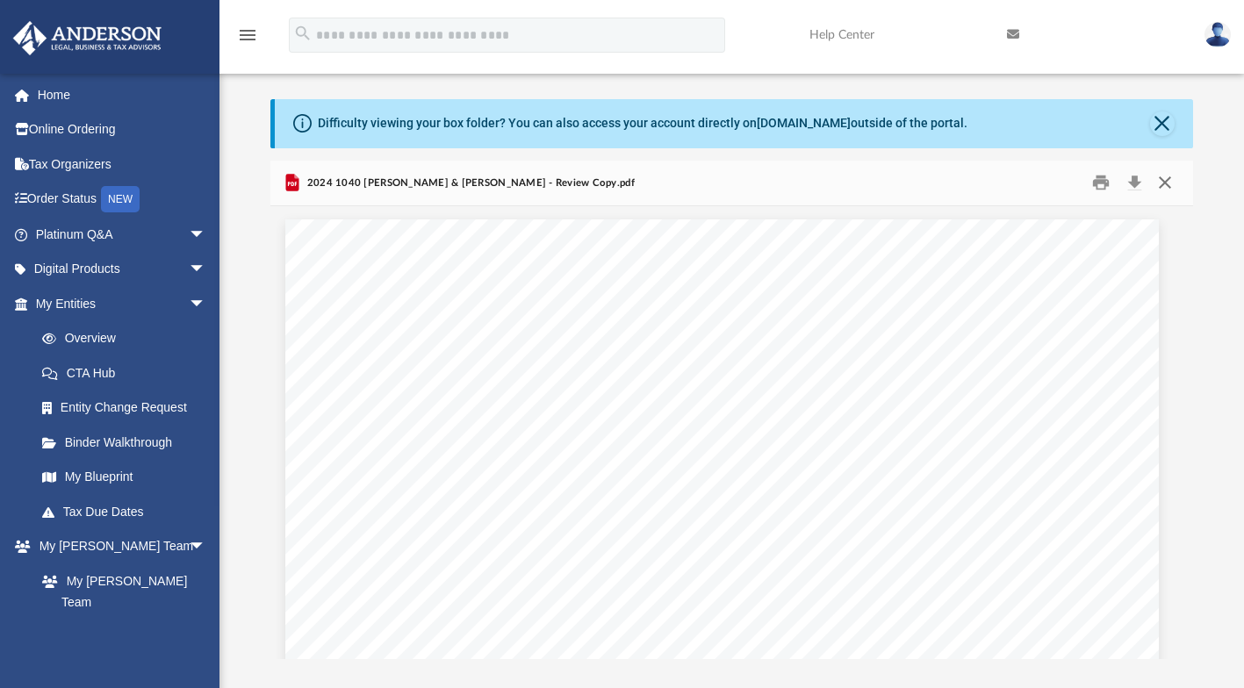
click at [1172, 179] on button "Close" at bounding box center [1165, 182] width 32 height 27
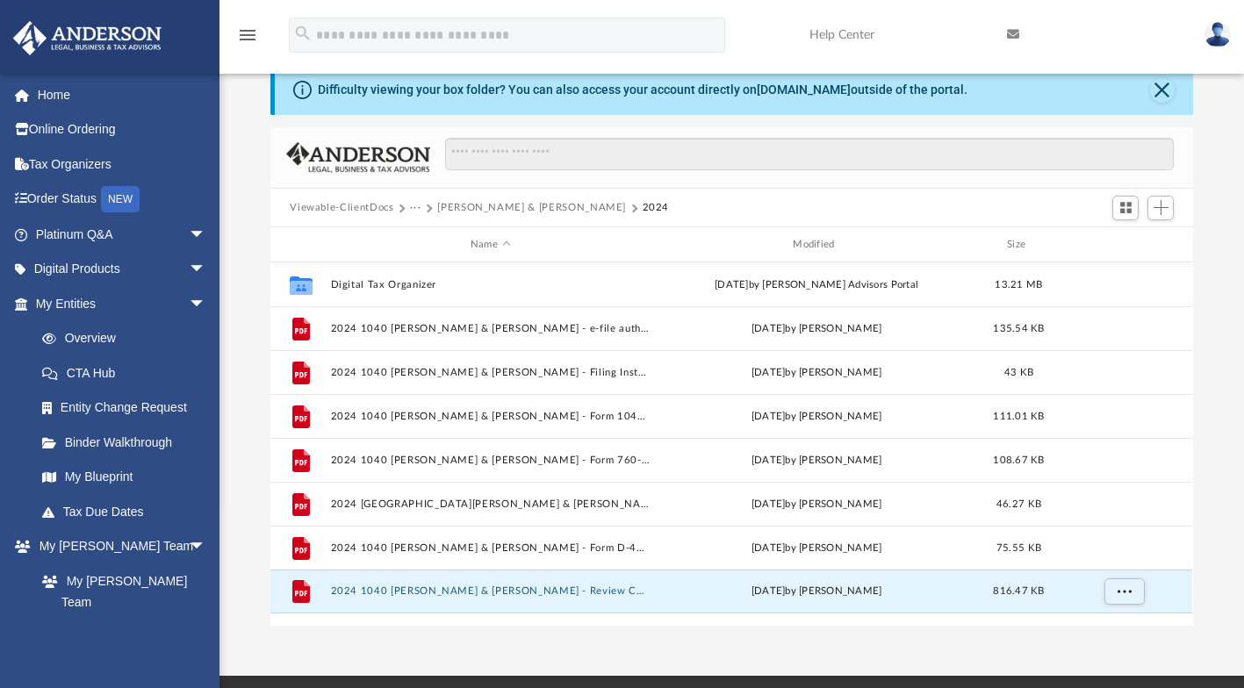
scroll to position [0, 0]
